Goal: Obtain resource: Obtain resource

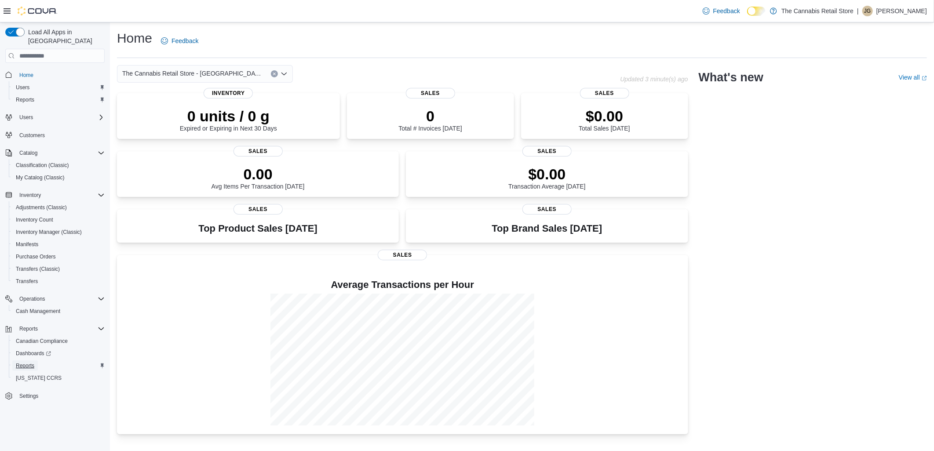
click at [24, 362] on span "Reports" at bounding box center [25, 365] width 18 height 7
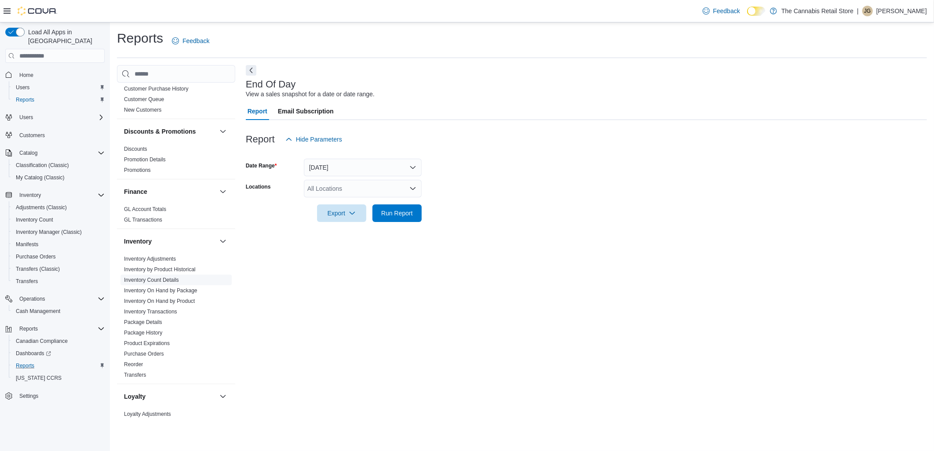
scroll to position [146, 0]
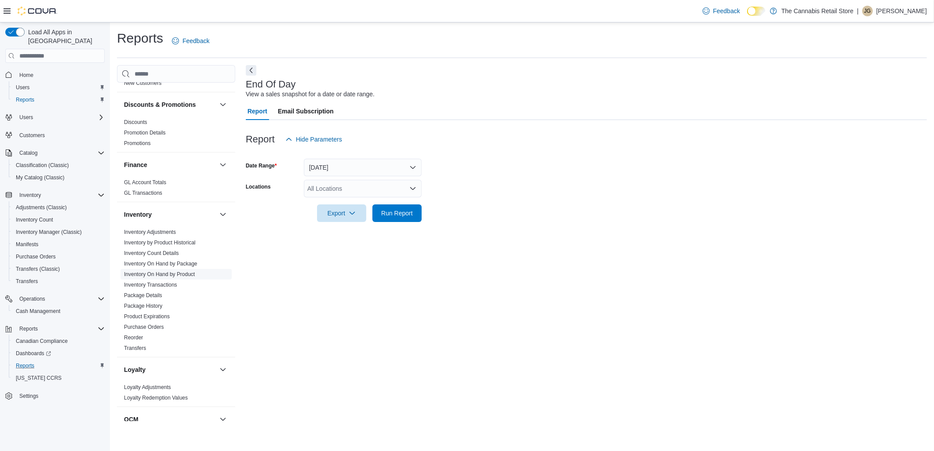
click at [157, 274] on link "Inventory On Hand by Product" at bounding box center [159, 274] width 71 height 6
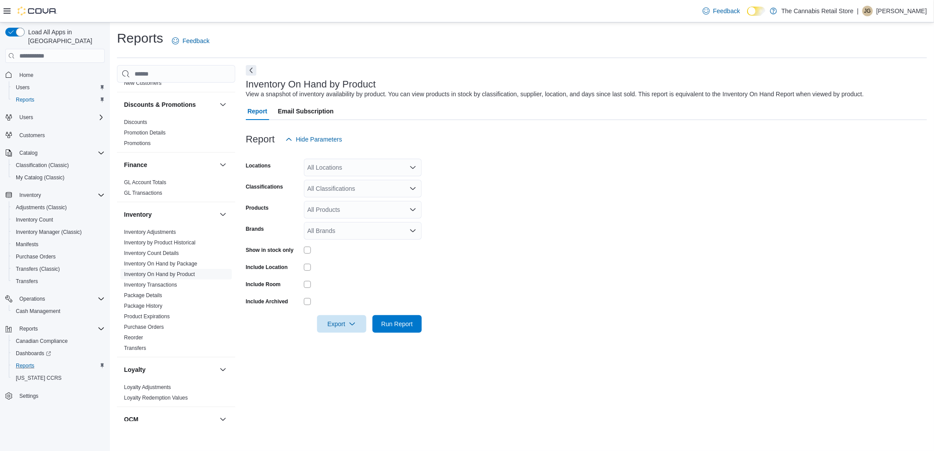
click at [333, 161] on div "All Locations" at bounding box center [363, 168] width 118 height 18
click at [334, 161] on div "All Locations Combo box. Selected. Combo box input. All Locations. Type some te…" at bounding box center [363, 168] width 118 height 18
click at [522, 152] on div at bounding box center [586, 153] width 681 height 11
click at [392, 190] on div "All Classifications" at bounding box center [363, 189] width 118 height 18
click at [345, 217] on span "Accessories" at bounding box center [339, 216] width 33 height 9
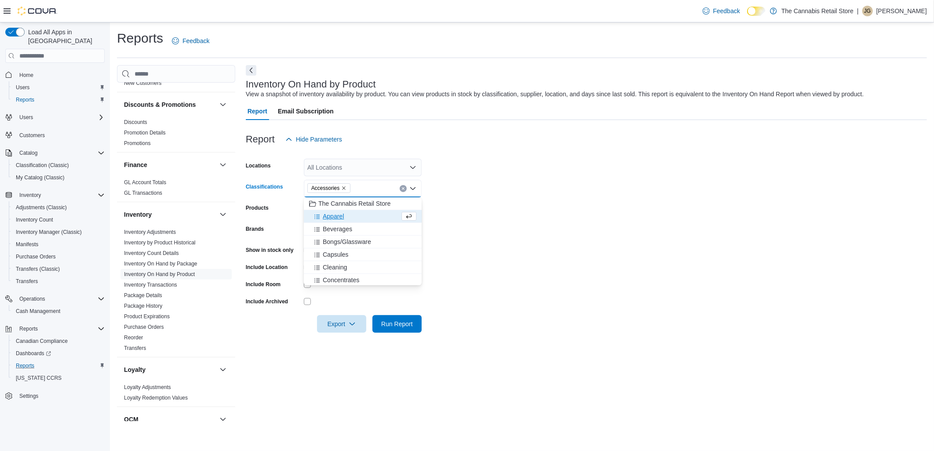
click at [335, 215] on span "Apparel" at bounding box center [333, 216] width 21 height 9
click at [339, 226] on span "Bongs/Glassware" at bounding box center [347, 229] width 48 height 9
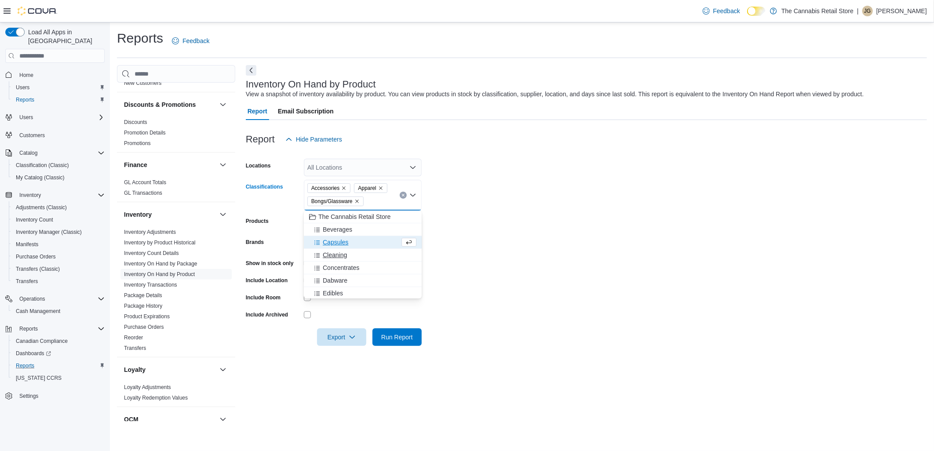
click at [336, 255] on span "Cleaning" at bounding box center [335, 255] width 24 height 9
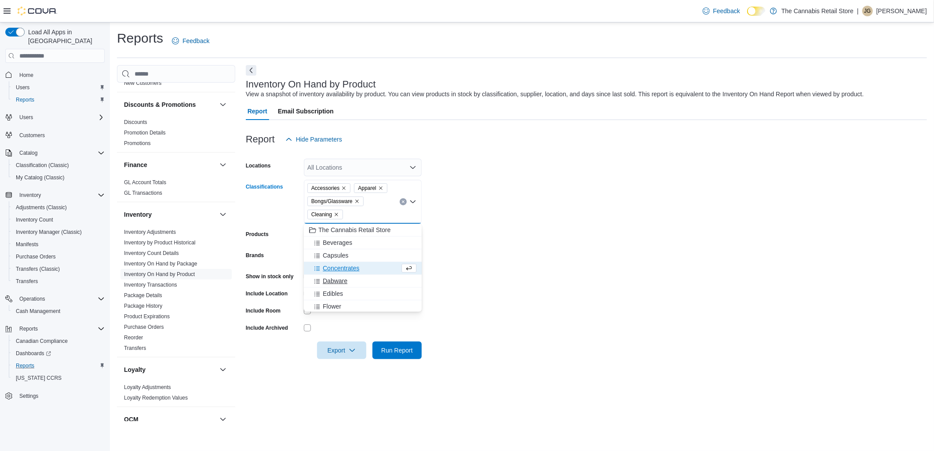
click at [340, 281] on span "Dabware" at bounding box center [335, 281] width 25 height 9
click at [343, 306] on span "Grinders" at bounding box center [335, 306] width 24 height 9
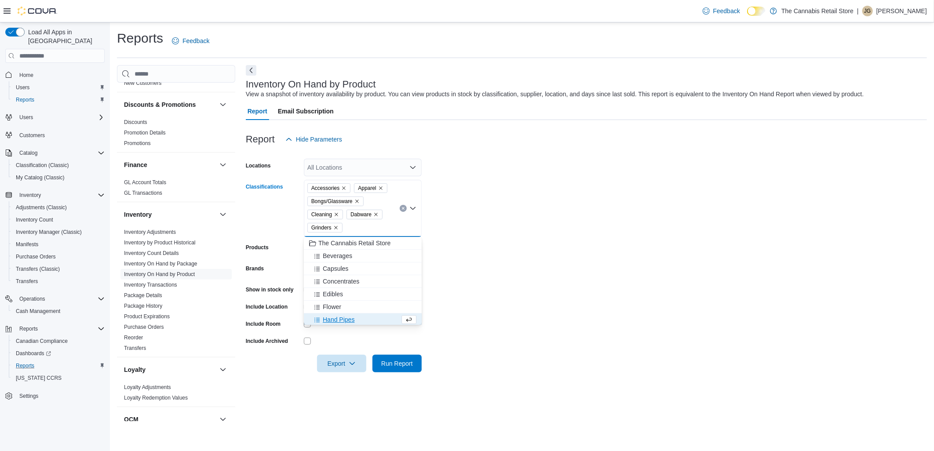
scroll to position [1, 0]
click at [341, 319] on span "Hand Pipes" at bounding box center [339, 318] width 32 height 9
click at [343, 317] on span "Infusers & Presses" at bounding box center [349, 318] width 52 height 9
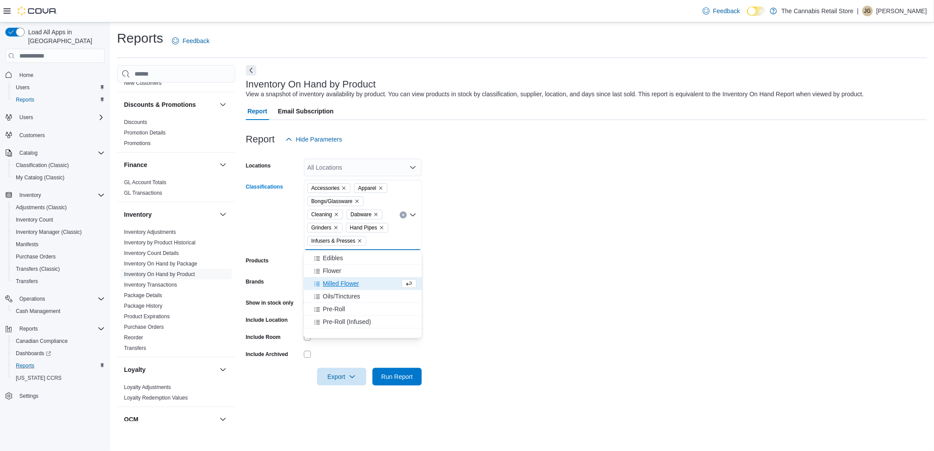
scroll to position [50, 0]
click at [339, 294] on span "Oils/Tinctures" at bounding box center [341, 295] width 37 height 9
click at [339, 287] on span "Milled Flower" at bounding box center [341, 282] width 36 height 9
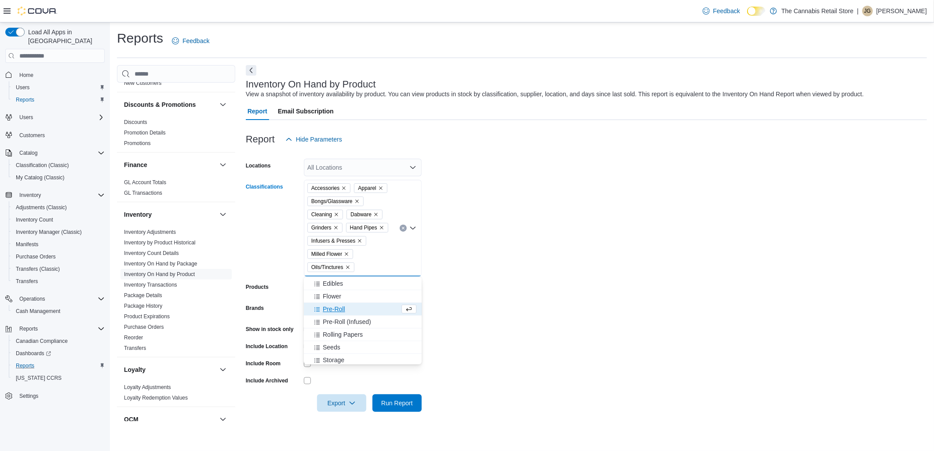
click at [348, 254] on icon "Remove Milled Flower from selection in this group" at bounding box center [347, 255] width 4 height 4
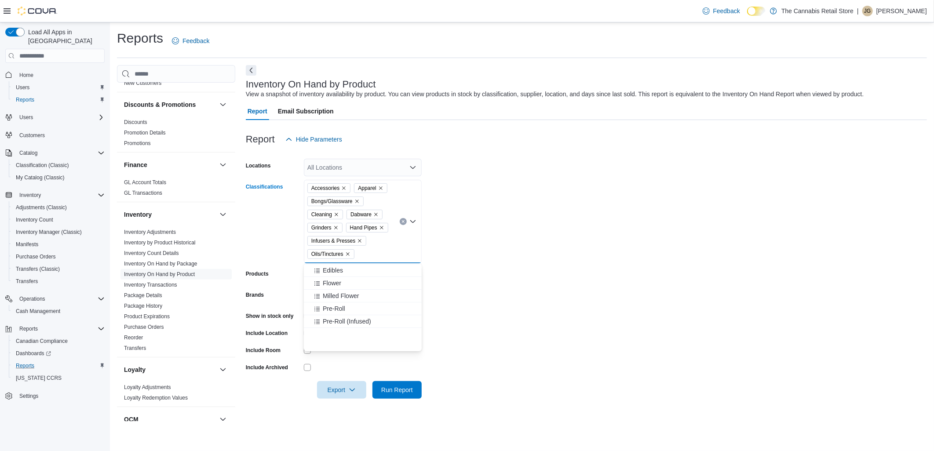
scroll to position [0, 0]
click at [348, 254] on icon "Remove Oils/Tinctures from selection in this group" at bounding box center [348, 255] width 4 height 4
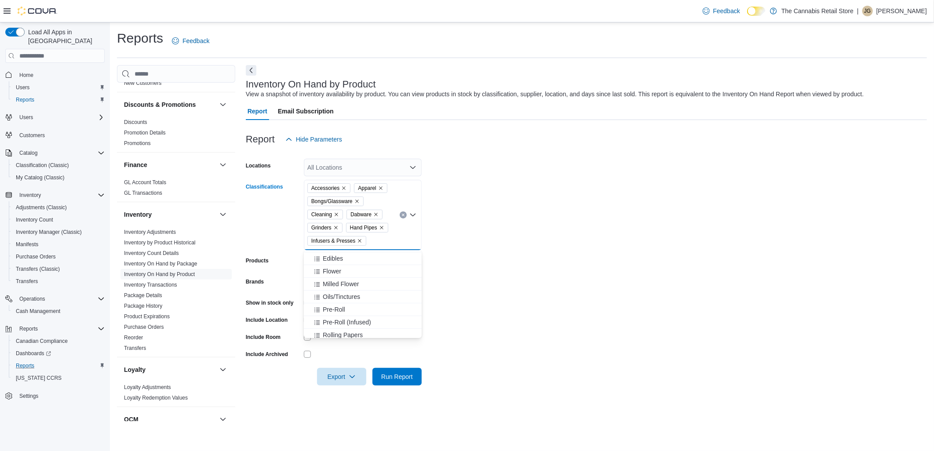
scroll to position [98, 0]
click at [358, 286] on span "Rolling Papers" at bounding box center [343, 286] width 40 height 9
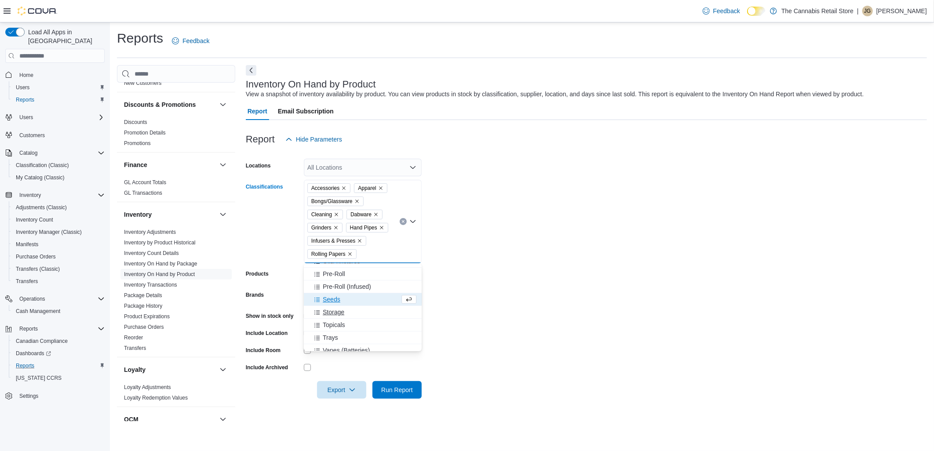
click at [335, 313] on span "Storage" at bounding box center [334, 312] width 22 height 9
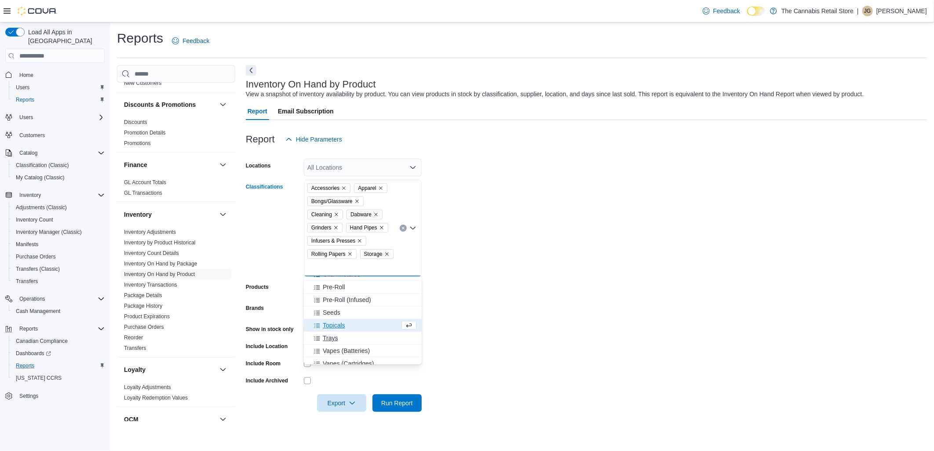
click at [326, 336] on span "Trays" at bounding box center [330, 338] width 15 height 9
click at [326, 336] on span "Vapes (Batteries)" at bounding box center [346, 338] width 47 height 9
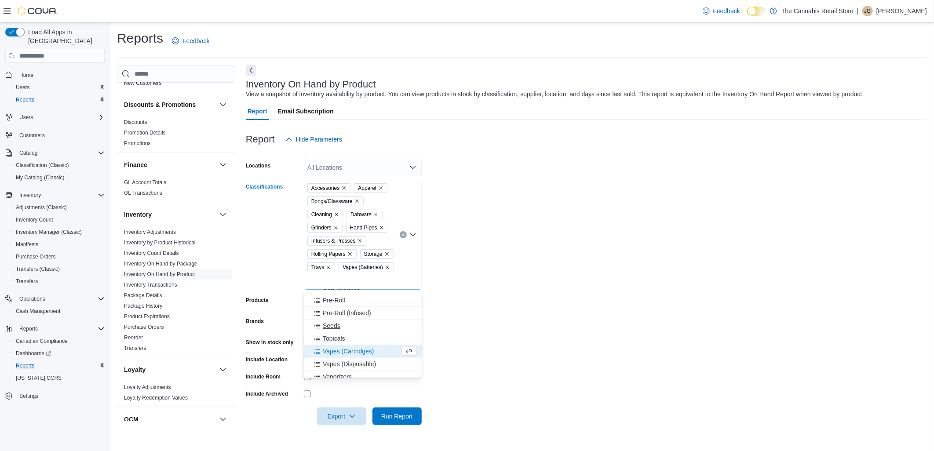
scroll to position [129, 0]
click at [331, 345] on span "Vaporizers" at bounding box center [337, 345] width 29 height 9
click at [588, 269] on form "Locations All Locations Classifications Accessories Apparel Bongs/Glassware Cle…" at bounding box center [586, 286] width 681 height 277
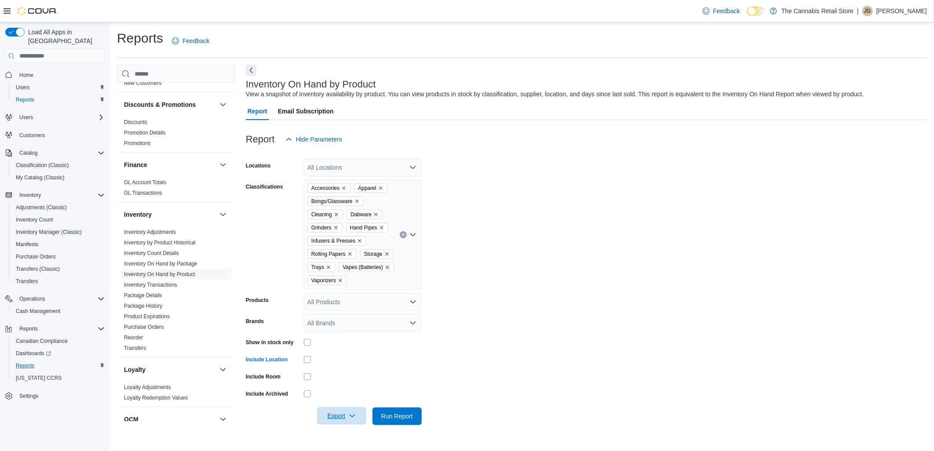
click at [340, 417] on span "Export" at bounding box center [341, 416] width 39 height 18
click at [341, 365] on span "Export to Excel" at bounding box center [343, 364] width 40 height 7
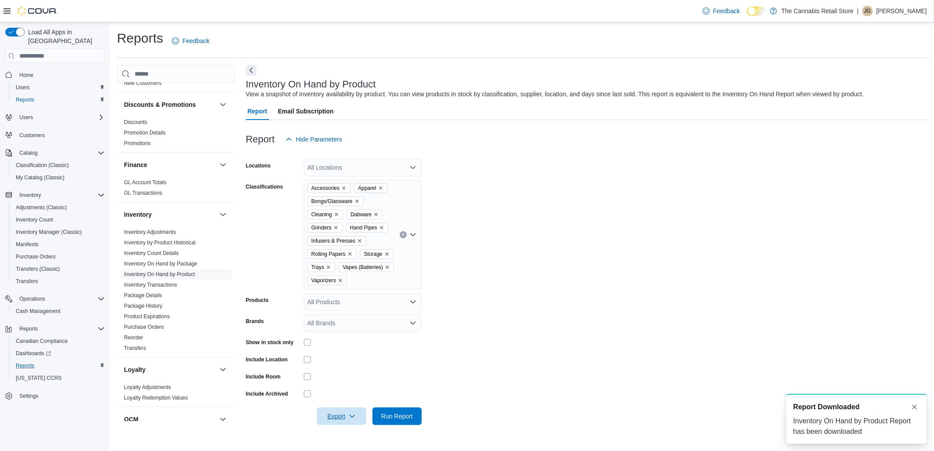
scroll to position [0, 0]
